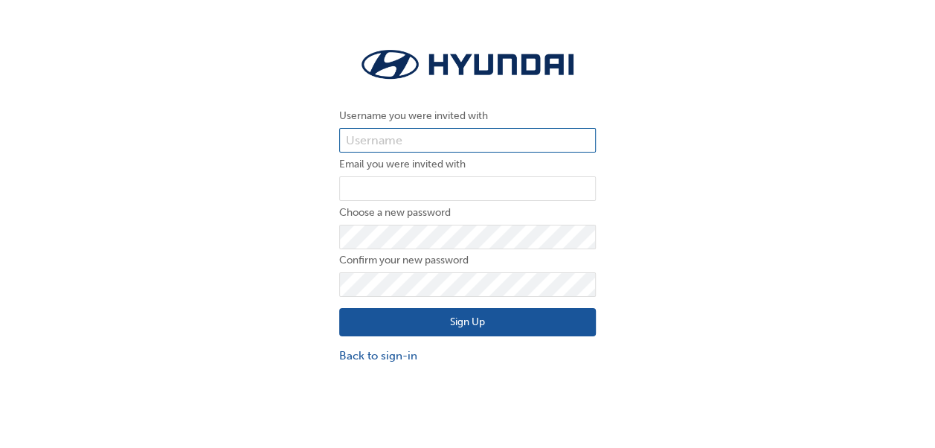
click at [413, 132] on input "text" at bounding box center [467, 140] width 256 height 25
click at [197, 160] on div "Username you were invited with Email you were invited with Choose a new passwor…" at bounding box center [467, 203] width 935 height 341
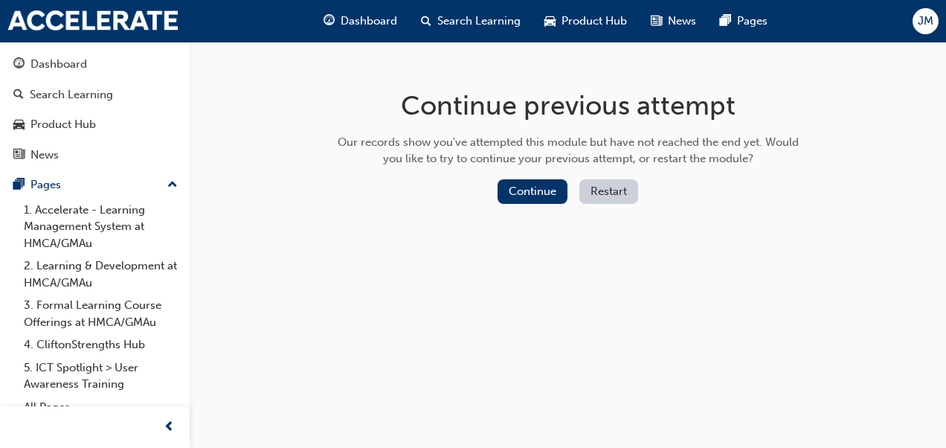
click at [553, 193] on button "Continue" at bounding box center [532, 191] width 70 height 25
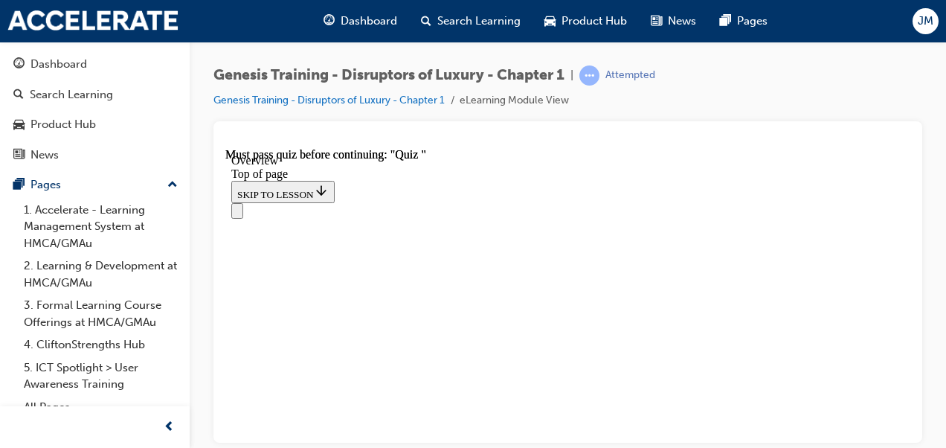
scroll to position [990, 0]
